Goal: Information Seeking & Learning: Check status

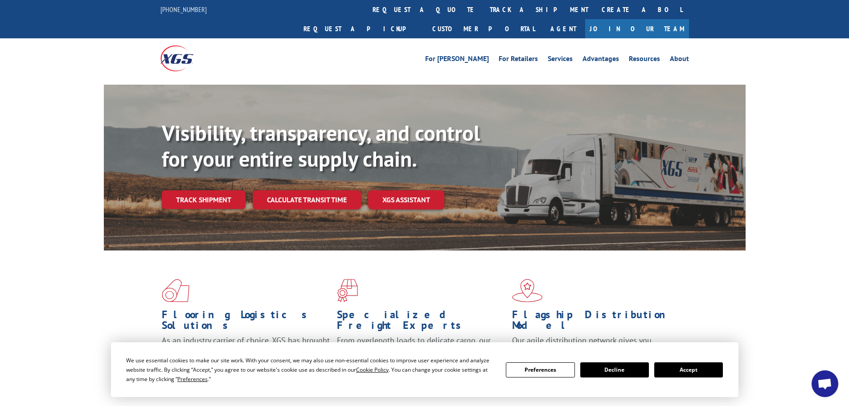
click at [715, 367] on button "Accept" at bounding box center [688, 369] width 69 height 15
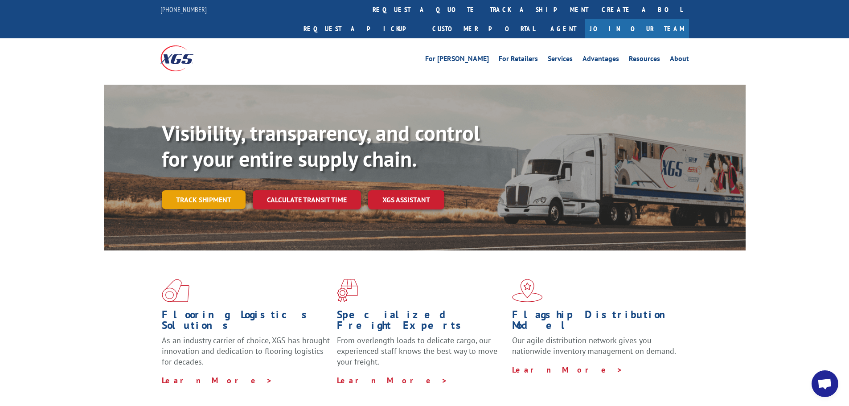
click at [209, 190] on link "Track shipment" at bounding box center [204, 199] width 84 height 19
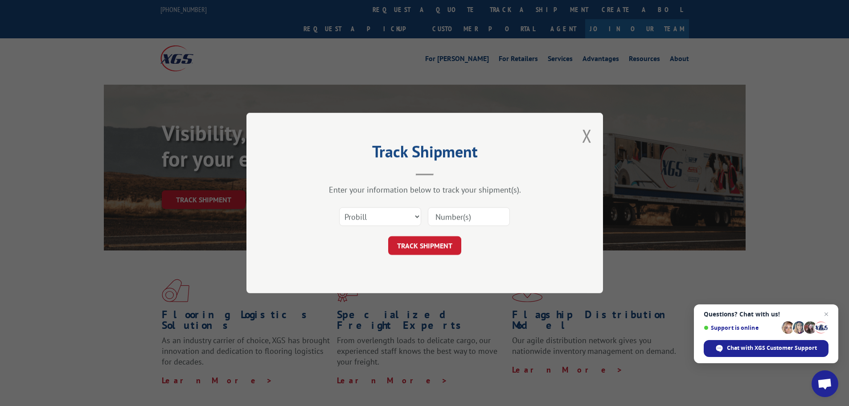
paste input "16331754"
type input "16331754"
click at [451, 246] on button "TRACK SHIPMENT" at bounding box center [424, 245] width 73 height 19
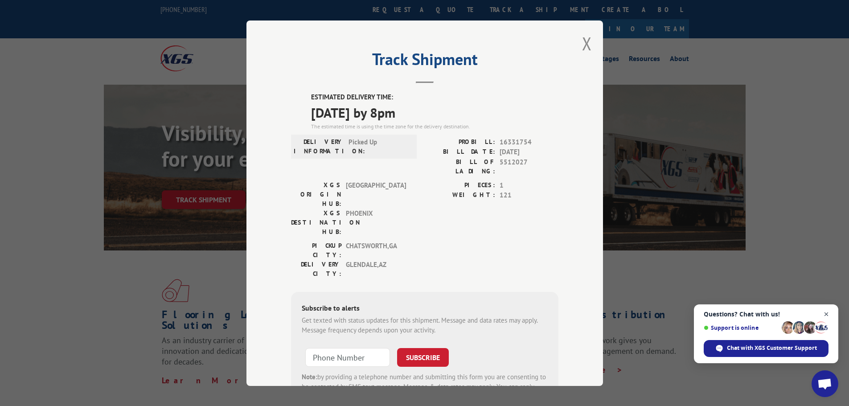
click at [828, 311] on span "Close chat" at bounding box center [826, 314] width 11 height 11
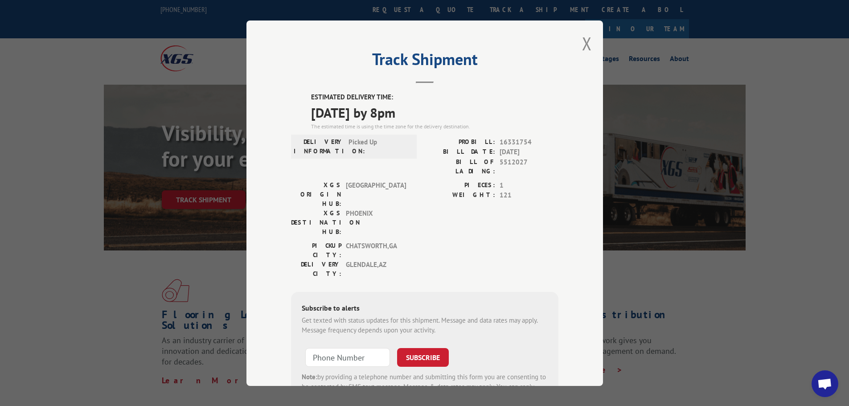
drag, startPoint x: 542, startPoint y: 201, endPoint x: 557, endPoint y: 196, distance: 15.1
click at [546, 200] on div "PIECES: 1 WEIGHT: 121" at bounding box center [492, 210] width 134 height 61
click at [590, 43] on div "Track Shipment ESTIMATED DELIVERY TIME: [DATE] by 8pm The estimated time is usi…" at bounding box center [424, 202] width 356 height 365
click at [585, 45] on button "Close modal" at bounding box center [587, 44] width 10 height 24
